Goal: Navigation & Orientation: Find specific page/section

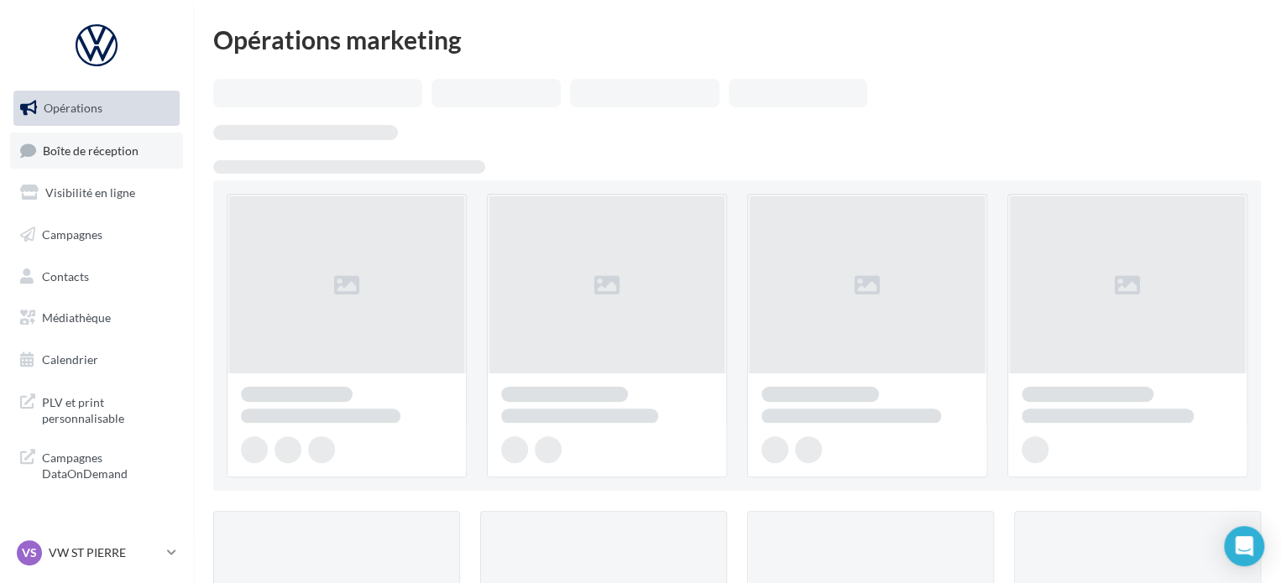
click at [100, 161] on link "Boîte de réception" at bounding box center [96, 151] width 173 height 36
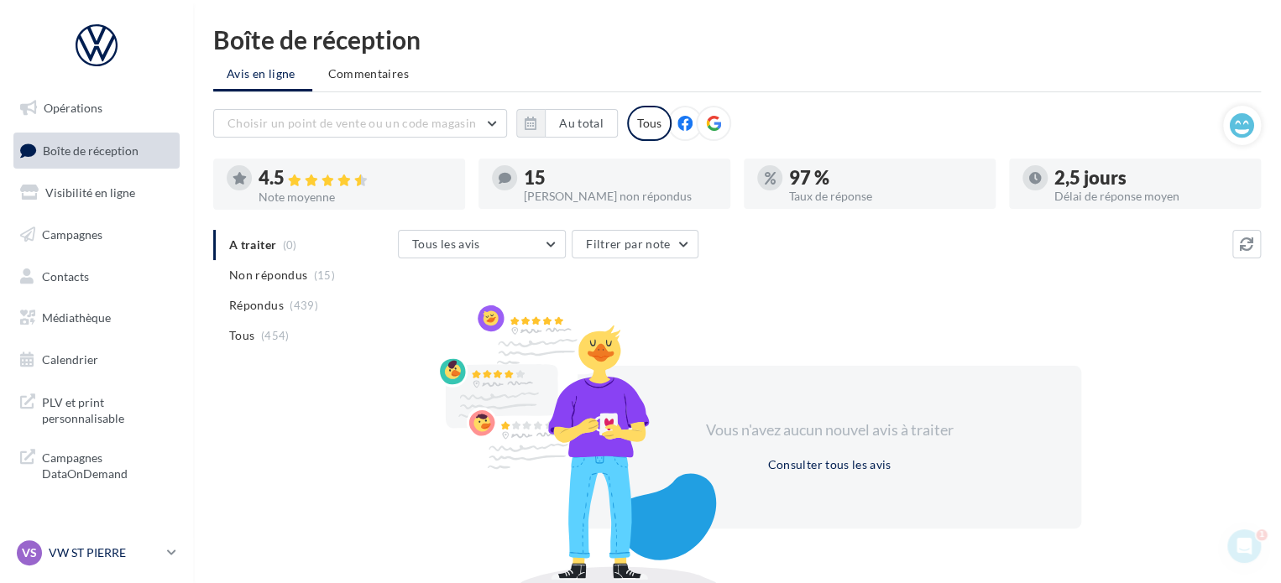
click at [156, 543] on div "VS VW ST PIERRE vw-stp-sdes" at bounding box center [89, 552] width 144 height 25
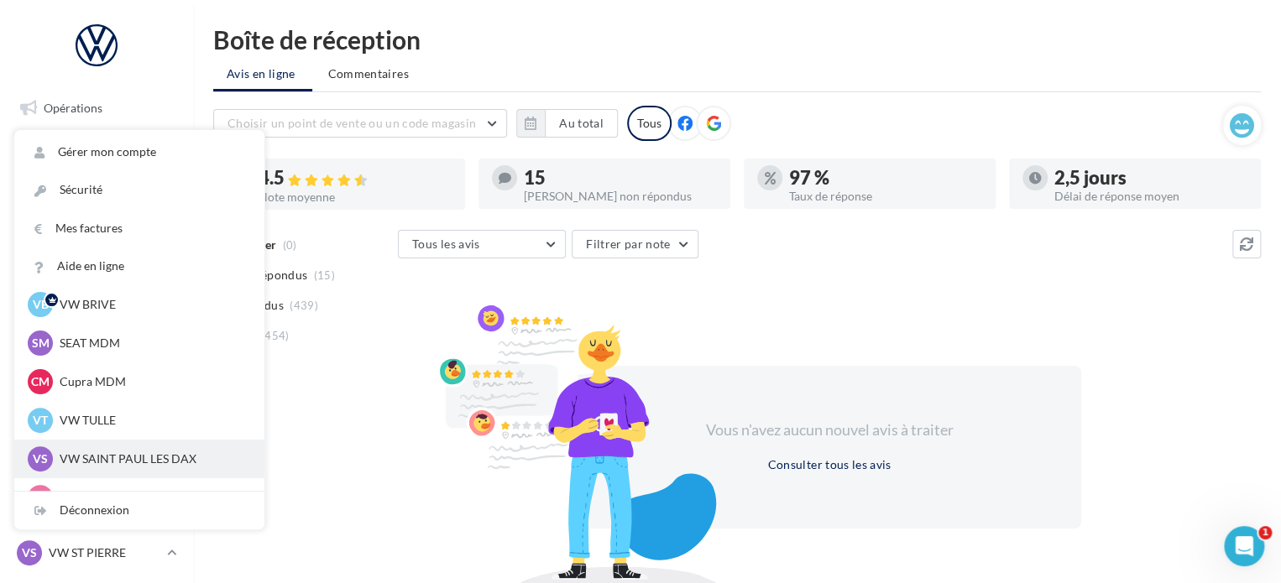
scroll to position [154, 0]
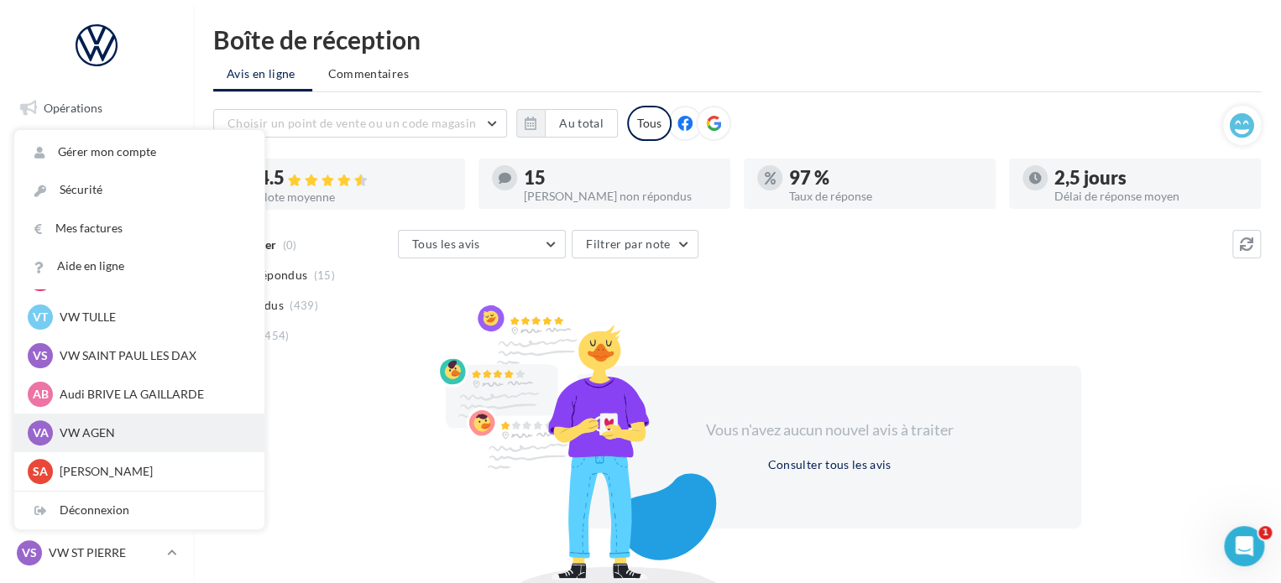
click at [132, 434] on p "VW AGEN" at bounding box center [152, 433] width 185 height 17
